Goal: Information Seeking & Learning: Learn about a topic

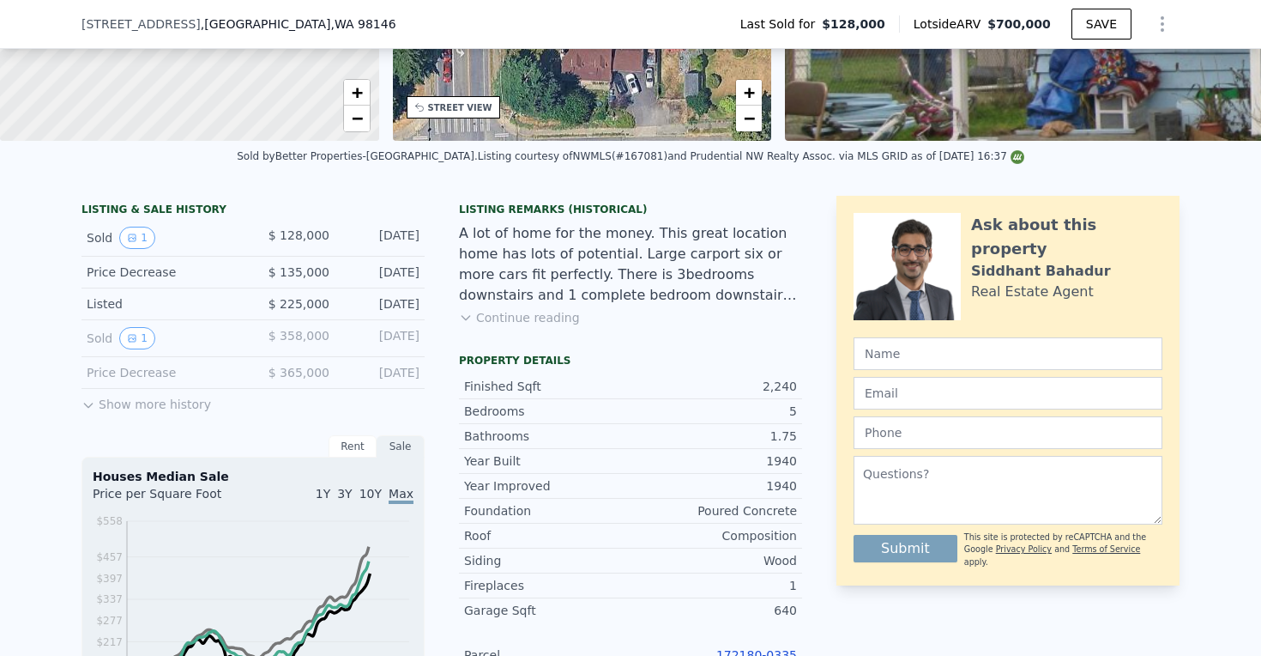
scroll to position [426, 0]
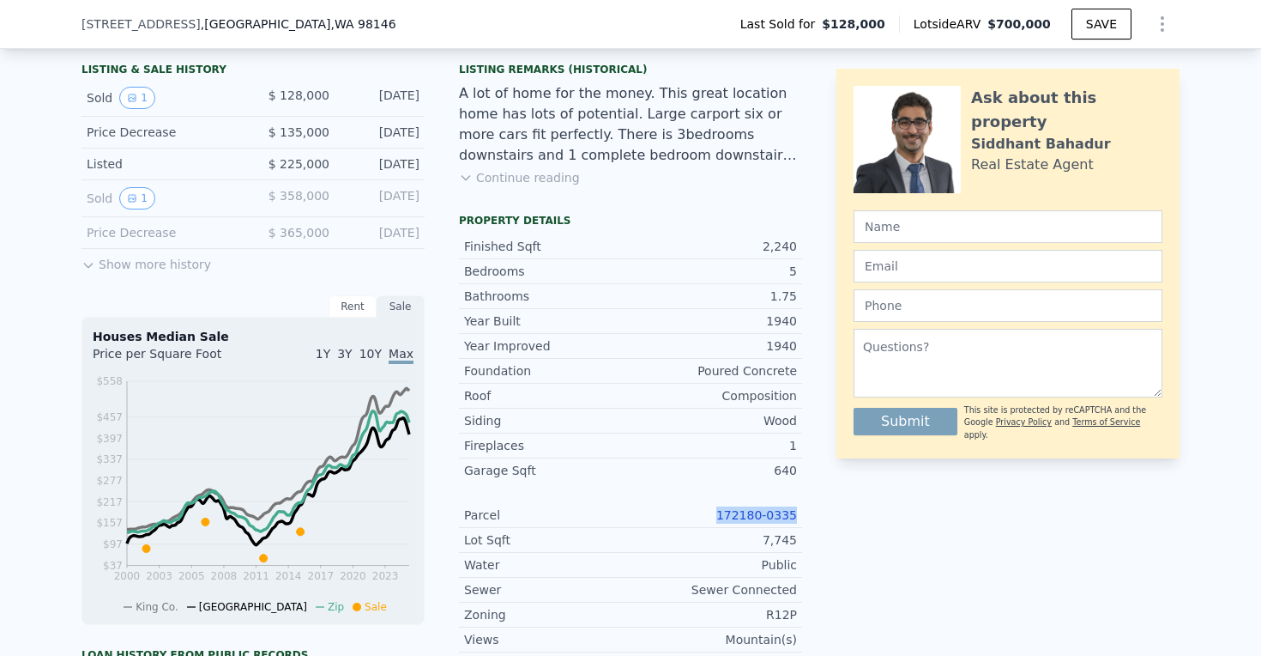
drag, startPoint x: 755, startPoint y: 515, endPoint x: 812, endPoint y: 515, distance: 56.6
click at [812, 515] on div "LISTING & SALE HISTORY Sold 1 $ 128,000 [DATE] Price Decrease $ 135,000 [DATE] …" at bounding box center [631, 481] width 1098 height 850
copy link "172180-0335"
click at [777, 517] on link "172180-0335" at bounding box center [757, 515] width 81 height 14
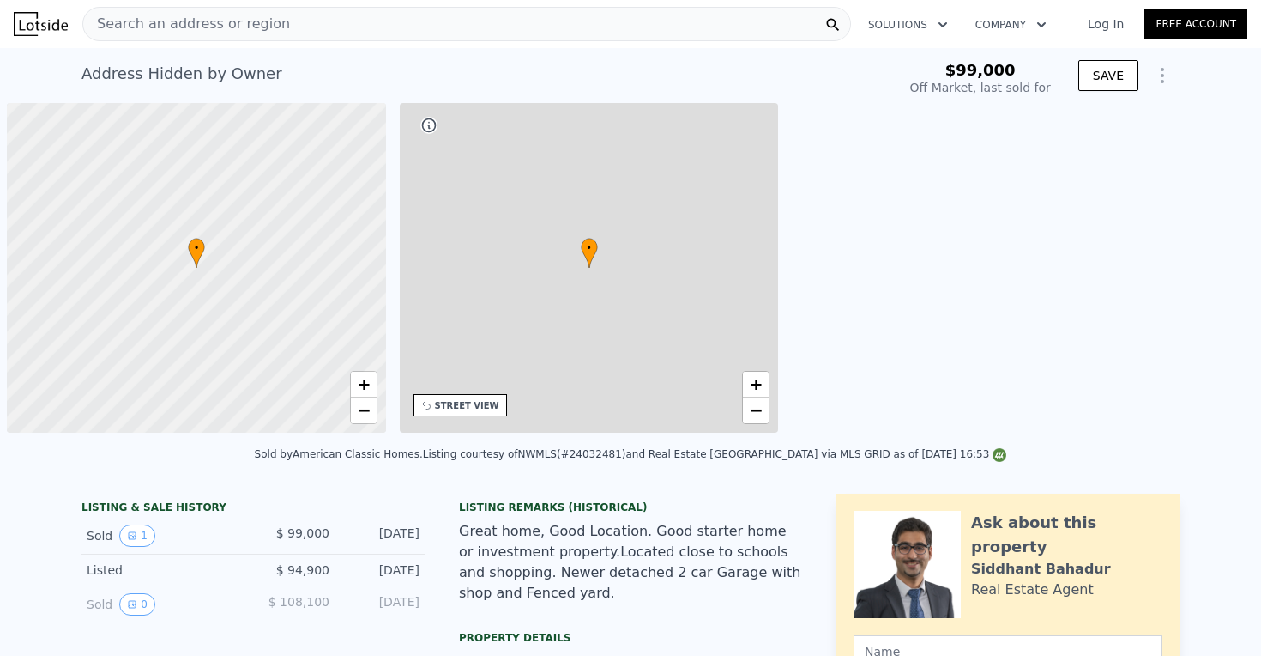
type input "-$ 107,533"
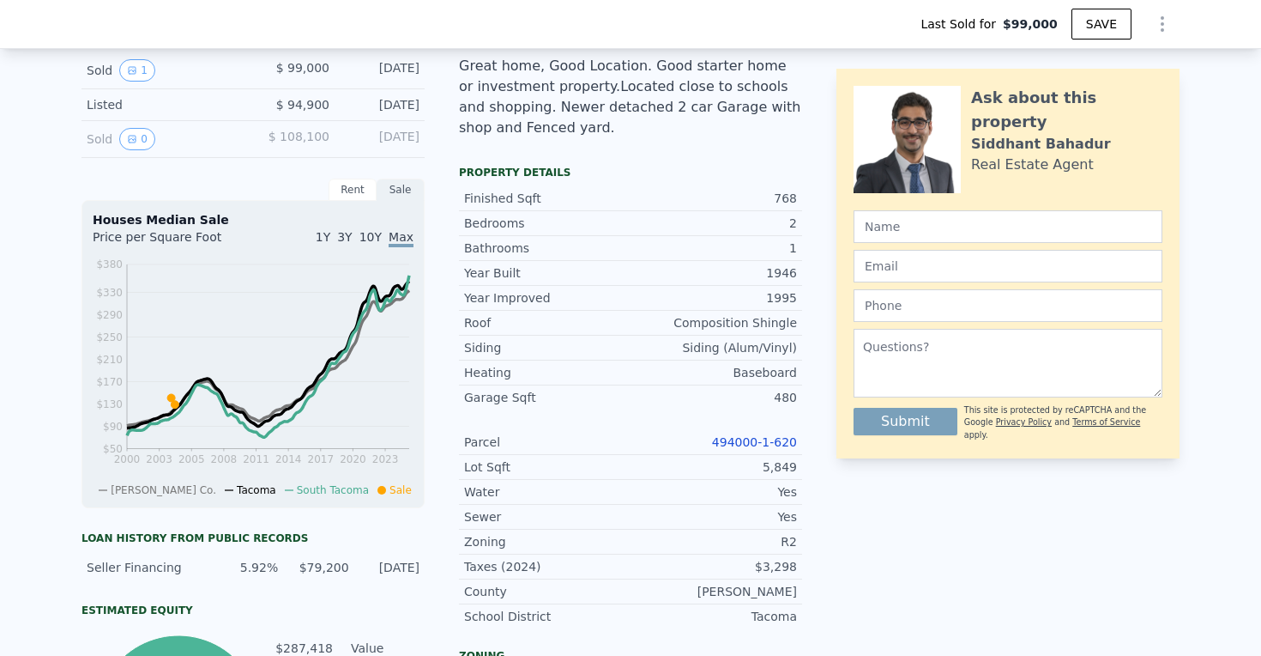
scroll to position [499, 0]
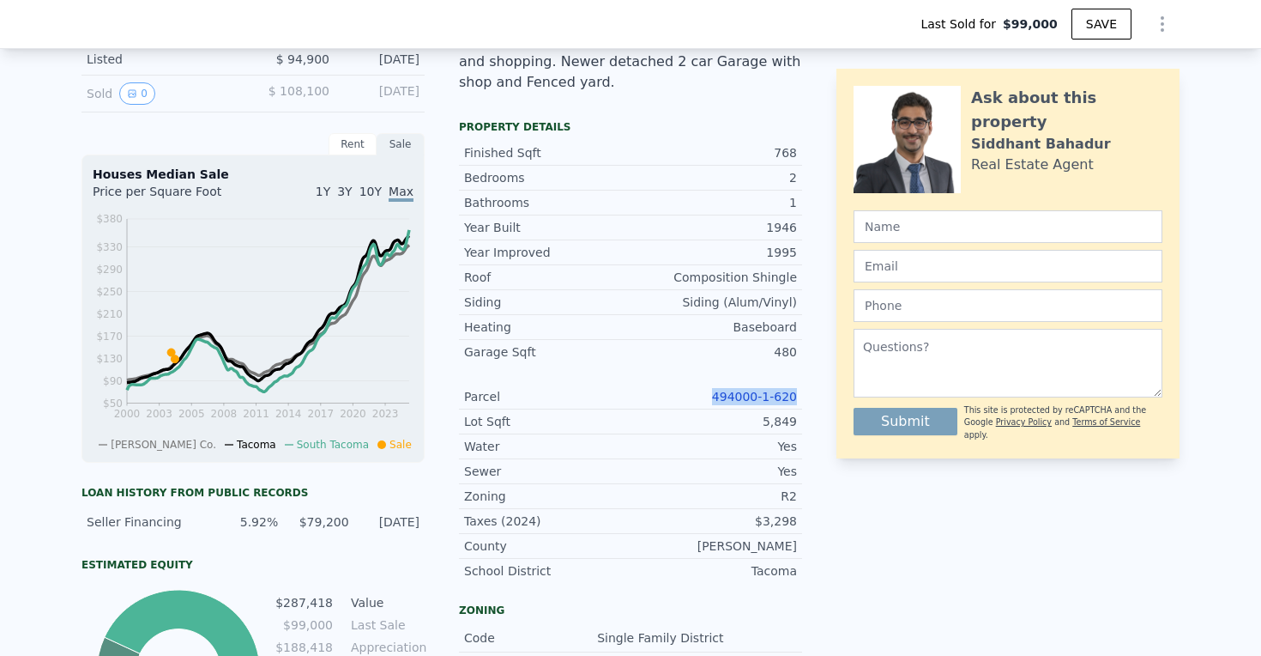
drag, startPoint x: 706, startPoint y: 396, endPoint x: 810, endPoint y: 396, distance: 103.8
click at [810, 396] on div "LISTING & SALE HISTORY Sold 1 $ 99,000 Jun 7, 2004 Listed $ 94,900 Mar 11, 2004…" at bounding box center [631, 459] width 1098 height 952
copy link "494000-1-620"
click at [747, 399] on link "494000-1-620" at bounding box center [754, 397] width 85 height 14
type input "$ 385,000"
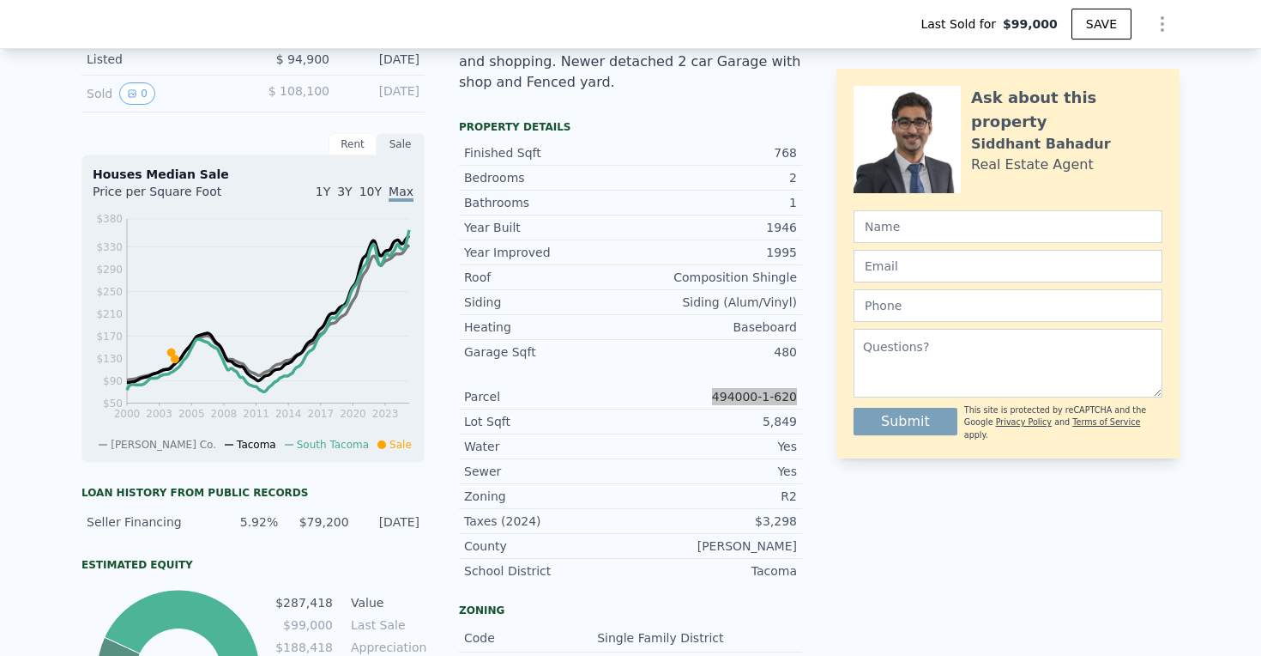
type input "$ 250,133"
